Goal: Task Accomplishment & Management: Manage account settings

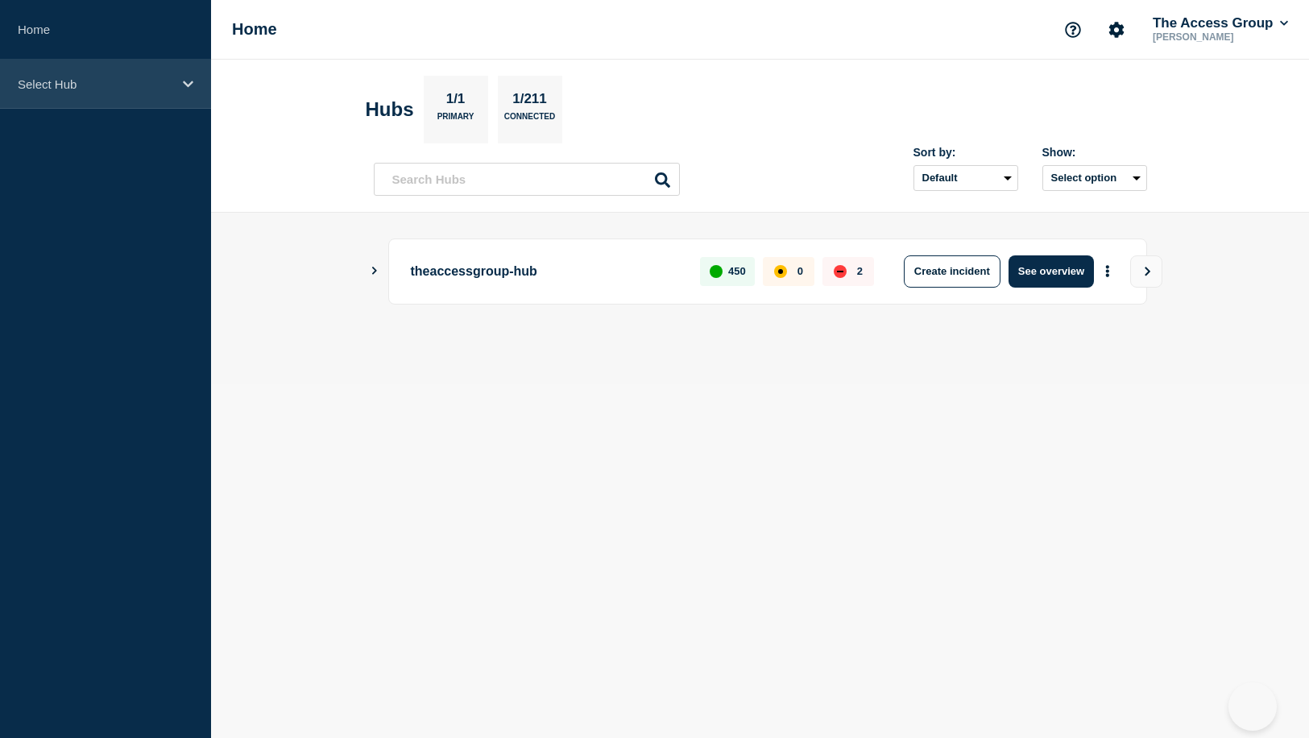
click at [152, 82] on p "Select Hub" at bounding box center [95, 84] width 155 height 14
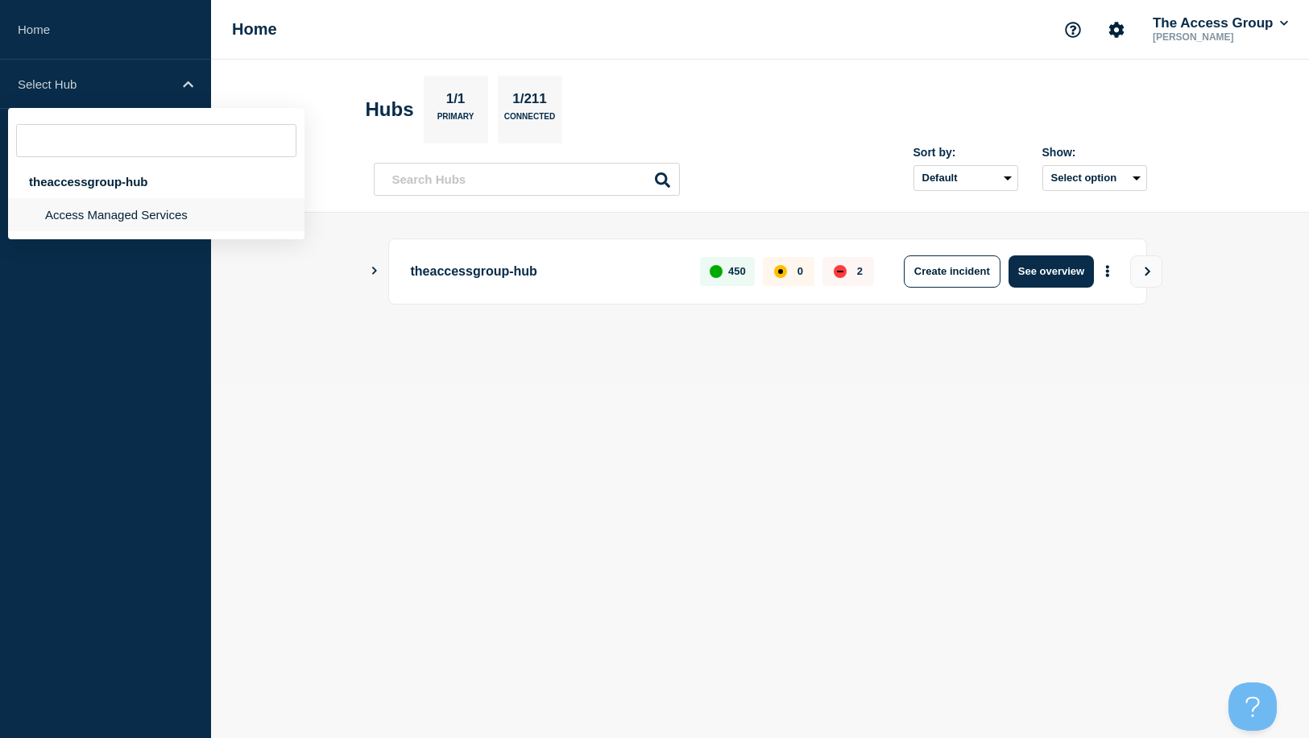
click at [120, 226] on li "Access Managed Services" at bounding box center [156, 214] width 297 height 33
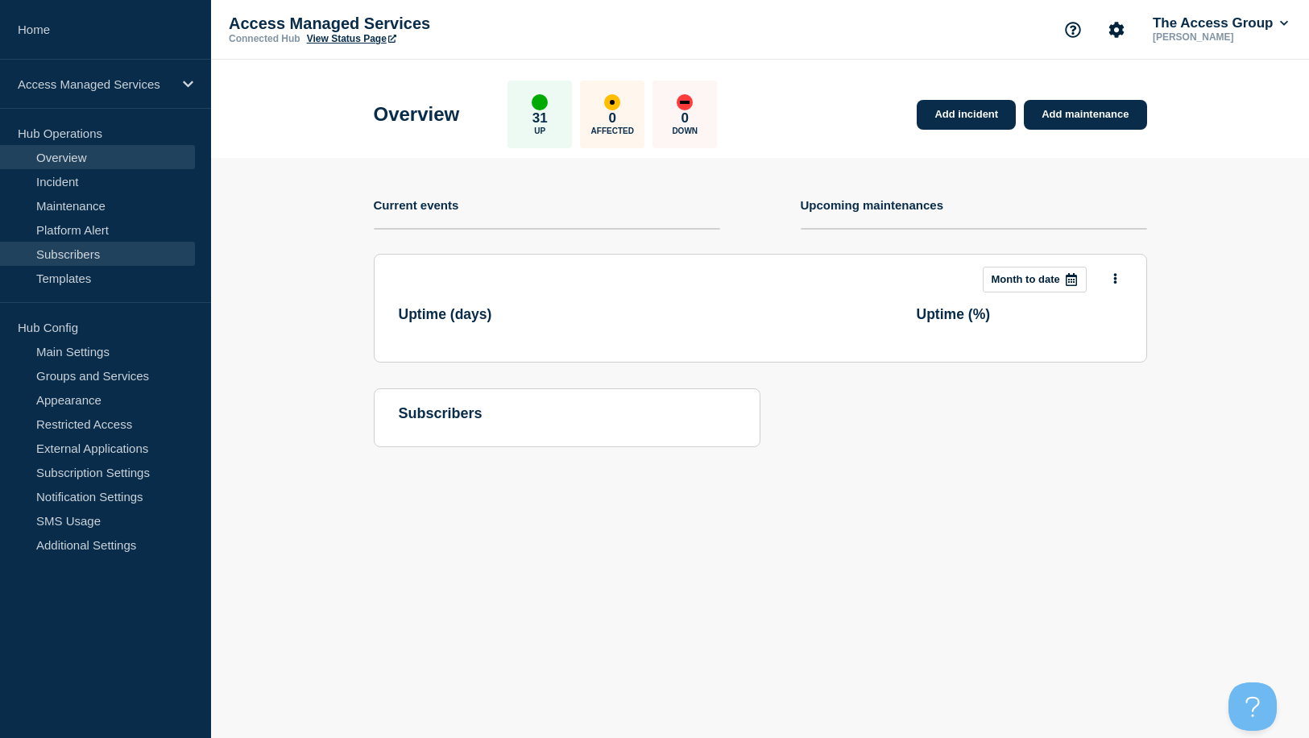
click at [65, 258] on link "Subscribers" at bounding box center [97, 254] width 195 height 24
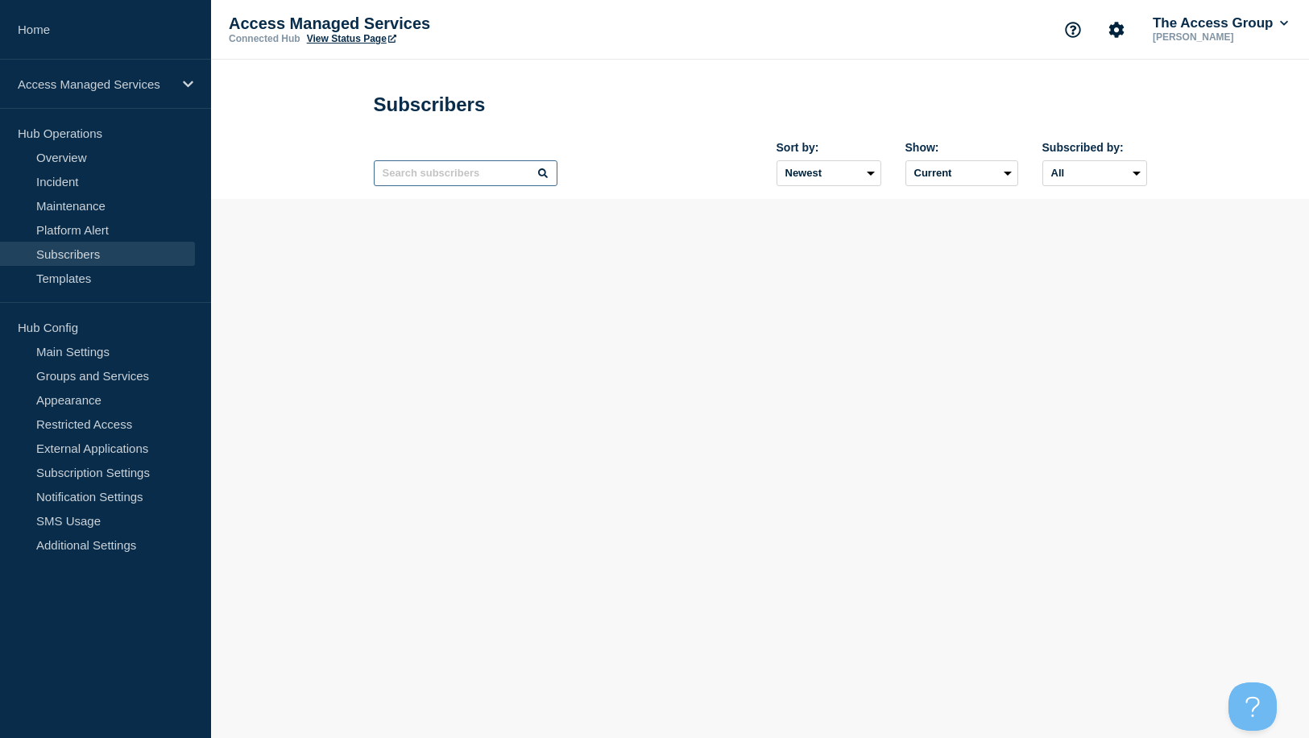
click at [458, 176] on input "text" at bounding box center [466, 173] width 184 height 26
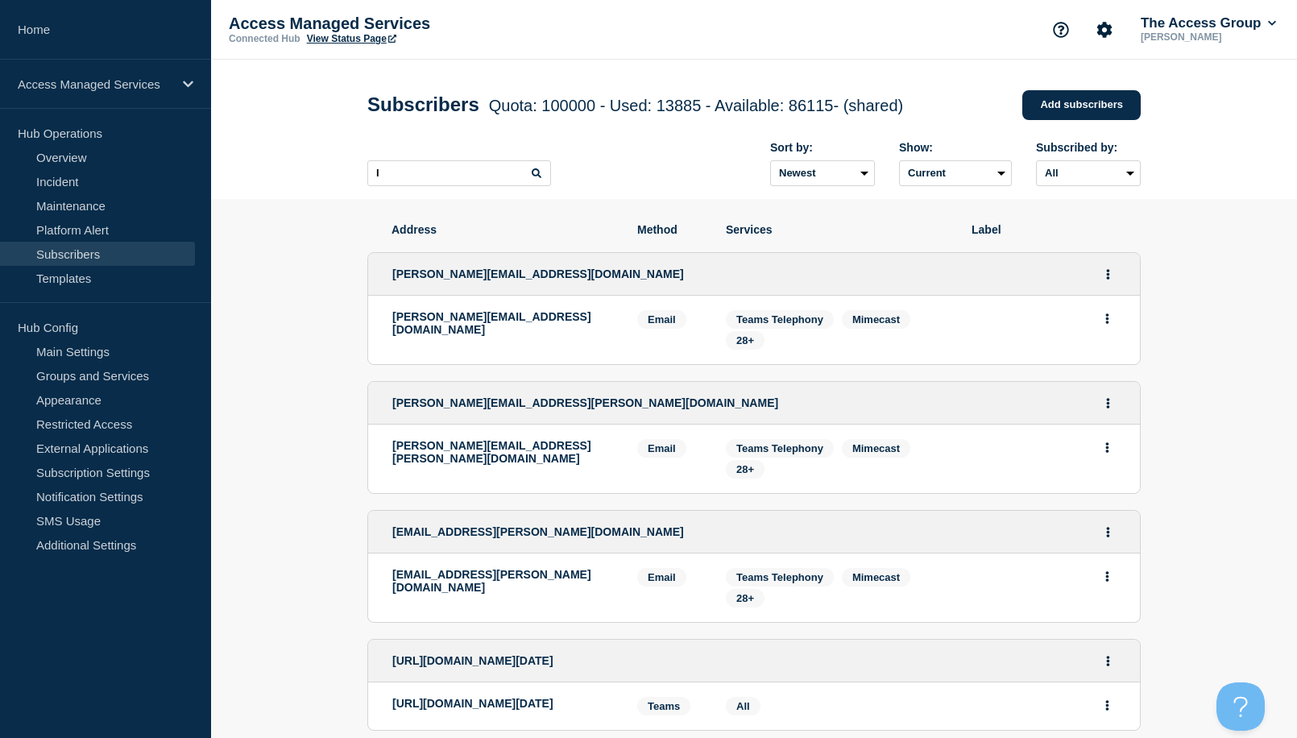
click at [537, 176] on icon at bounding box center [537, 173] width 10 height 10
drag, startPoint x: 412, startPoint y: 175, endPoint x: 364, endPoint y: 172, distance: 47.6
click at [355, 174] on div "Subscribers Quota: 100000 - Used: 13885 - Available: 86115 - (shared) Quota Use…" at bounding box center [755, 129] width 810 height 139
type input "mapd"
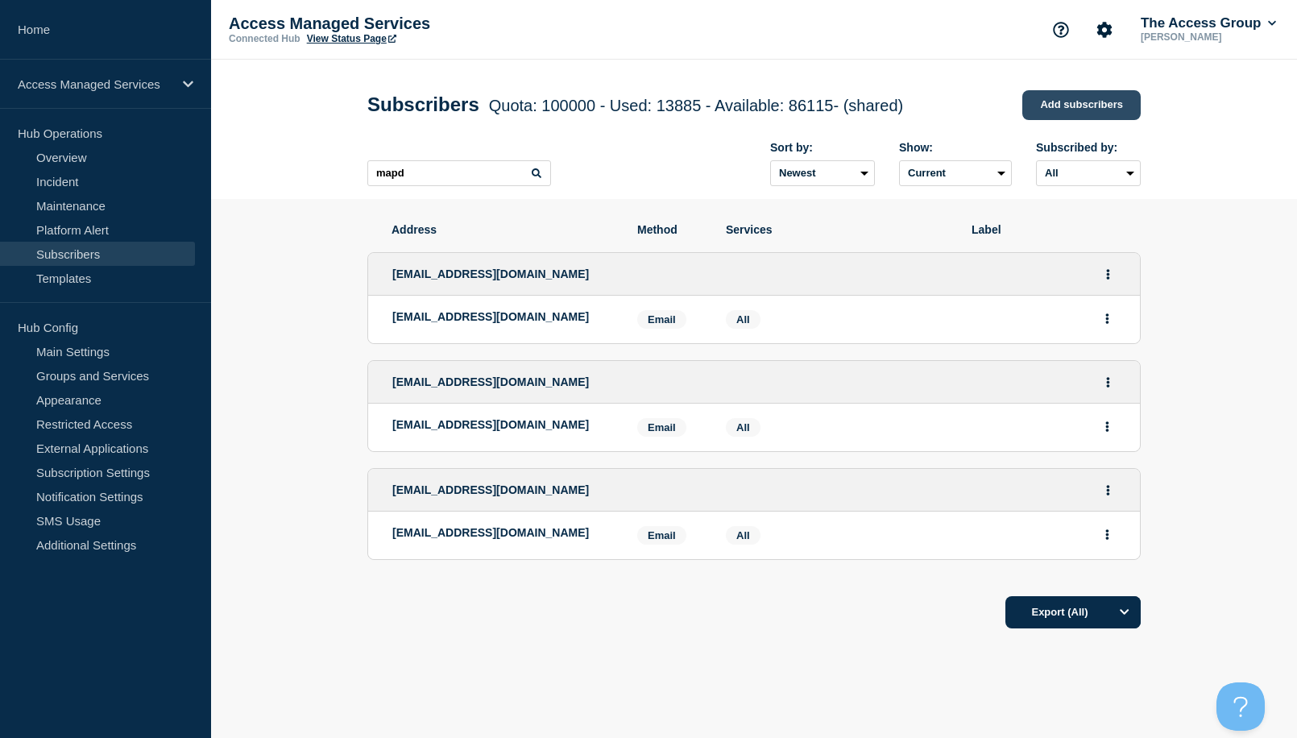
click at [1072, 110] on link "Add subscribers" at bounding box center [1081, 105] width 118 height 30
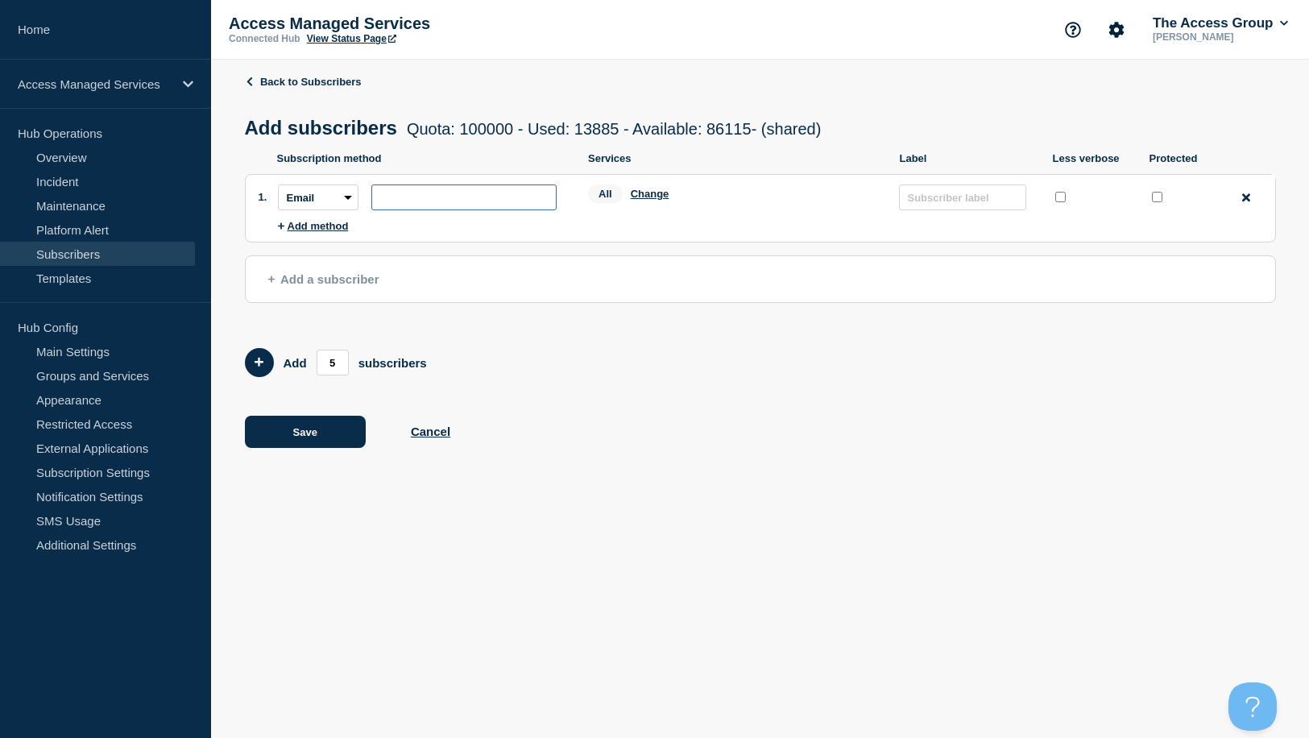
click at [445, 206] on input "subscription-address" at bounding box center [463, 198] width 185 height 26
paste input "[EMAIL_ADDRESS][DOMAIN_NAME]"
type input "[EMAIL_ADDRESS][DOMAIN_NAME]"
click at [305, 434] on button "Save" at bounding box center [305, 432] width 121 height 32
